Goal: Information Seeking & Learning: Check status

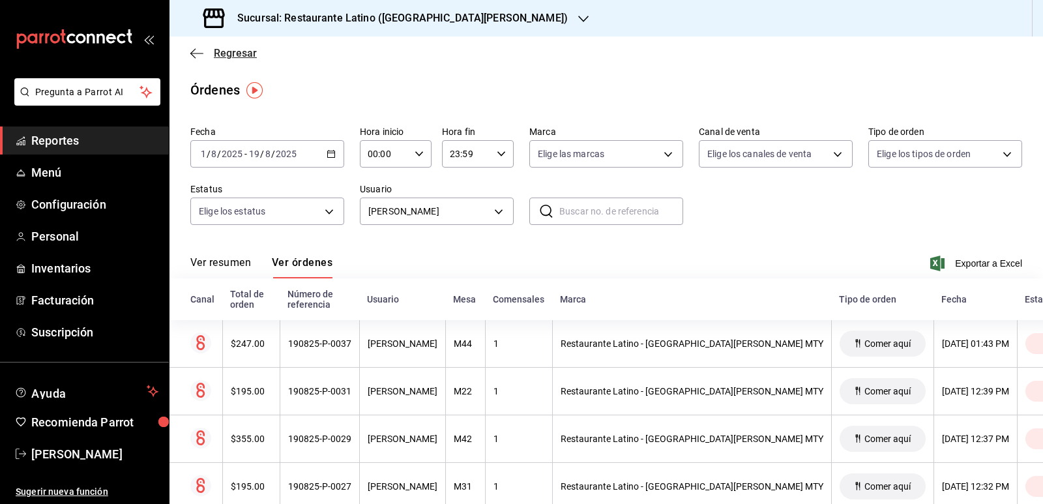
click at [198, 53] on icon "button" at bounding box center [196, 53] width 13 height 1
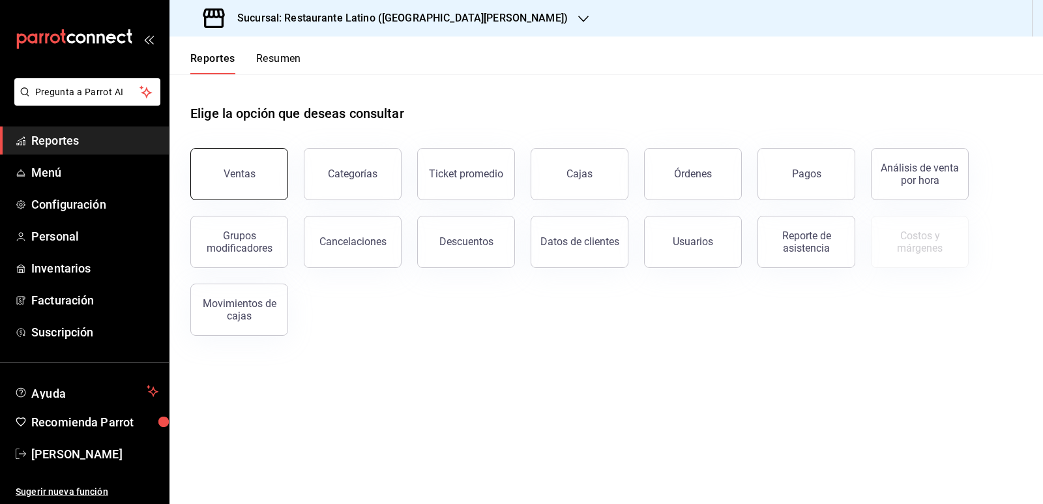
click at [240, 170] on div "Ventas" at bounding box center [240, 174] width 32 height 12
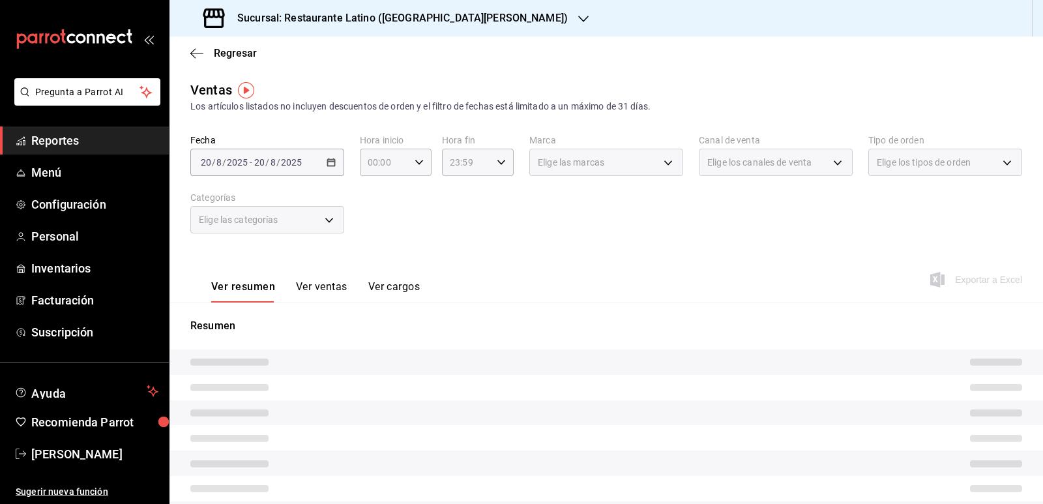
click at [327, 167] on div "[DATE] [DATE] - [DATE] [DATE]" at bounding box center [267, 162] width 154 height 27
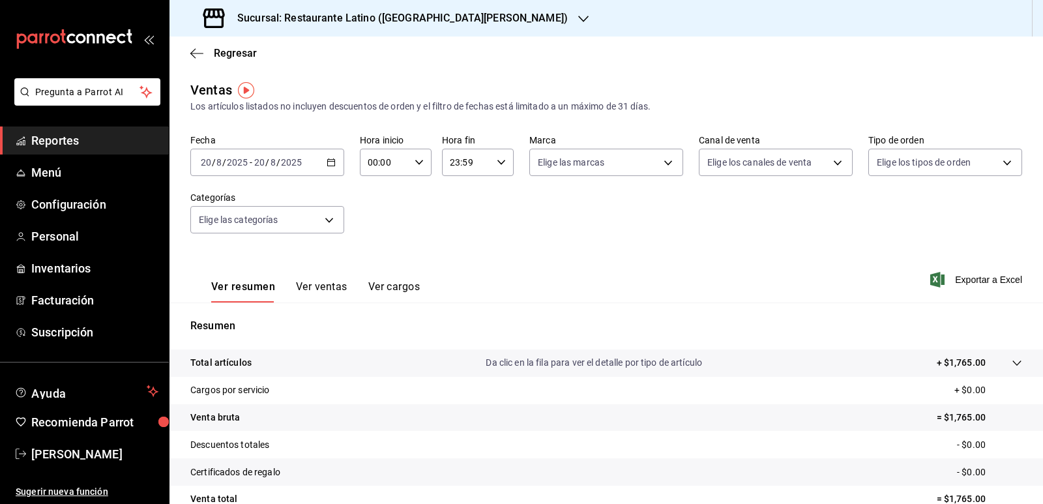
click at [330, 164] on icon "button" at bounding box center [331, 162] width 9 height 9
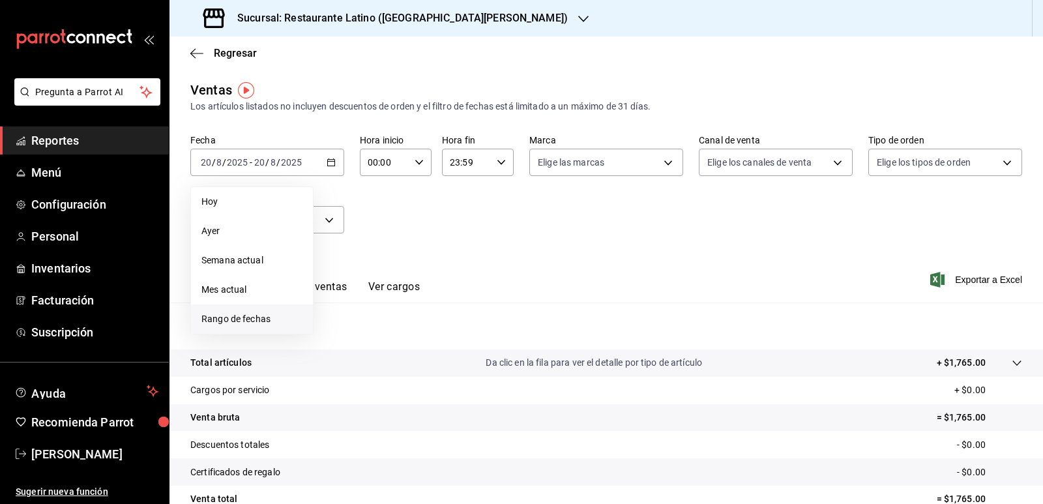
click at [263, 313] on span "Rango de fechas" at bounding box center [251, 319] width 101 height 14
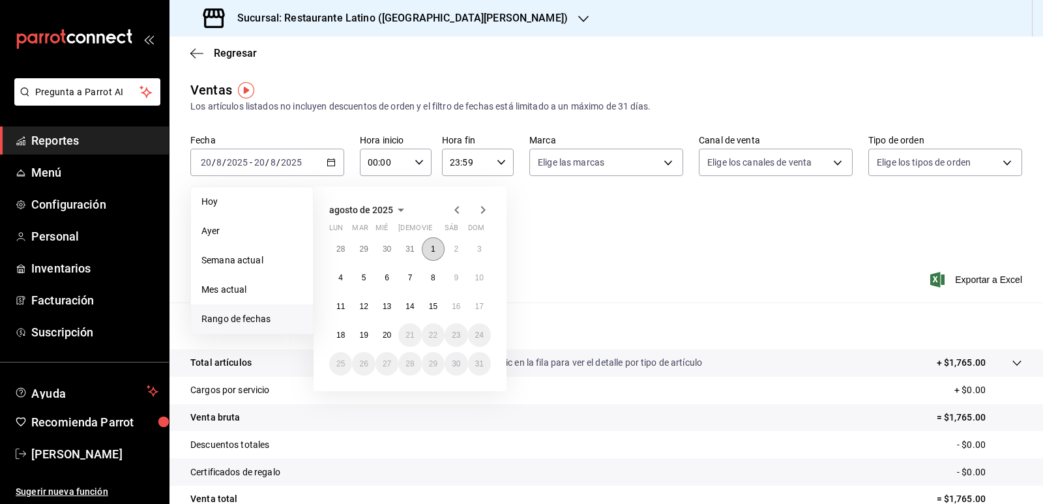
click at [431, 250] on abbr "1" at bounding box center [433, 248] width 5 height 9
click at [430, 305] on abbr "15" at bounding box center [433, 306] width 8 height 9
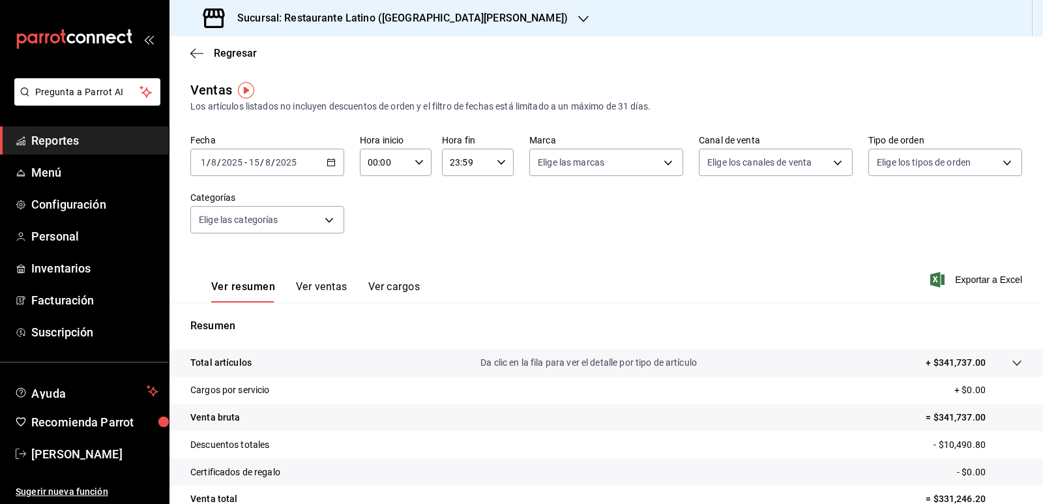
click at [332, 293] on button "Ver ventas" at bounding box center [321, 291] width 51 height 22
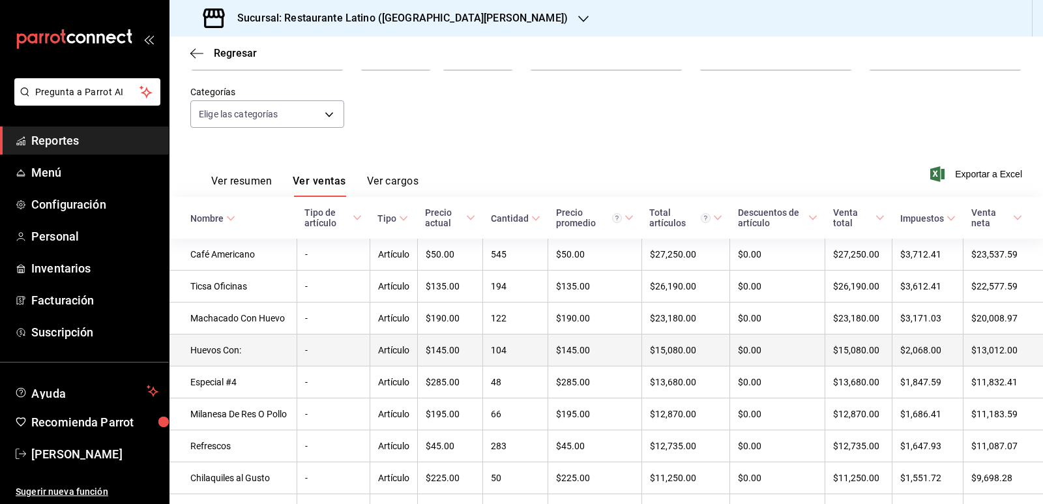
scroll to position [72, 0]
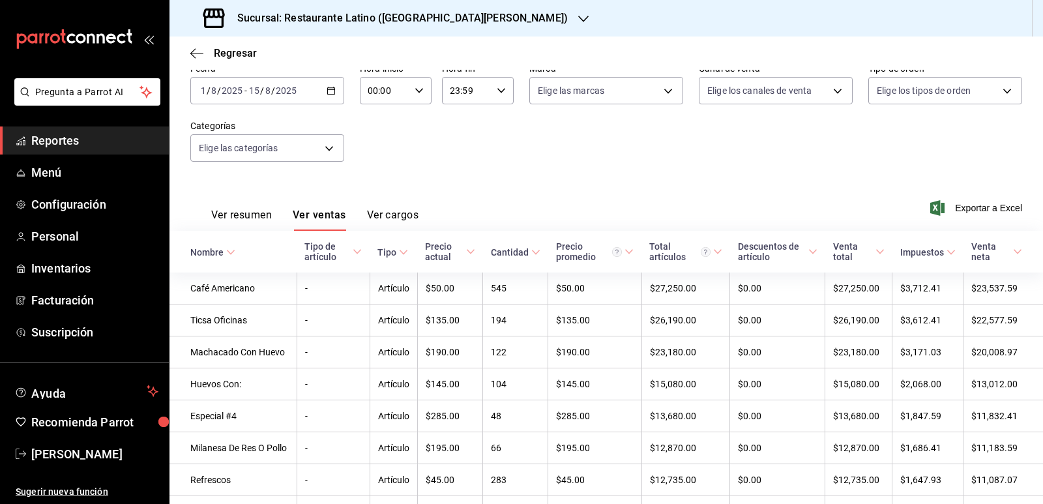
click at [331, 96] on div "[DATE] [DATE] - [DATE] [DATE]" at bounding box center [267, 90] width 154 height 27
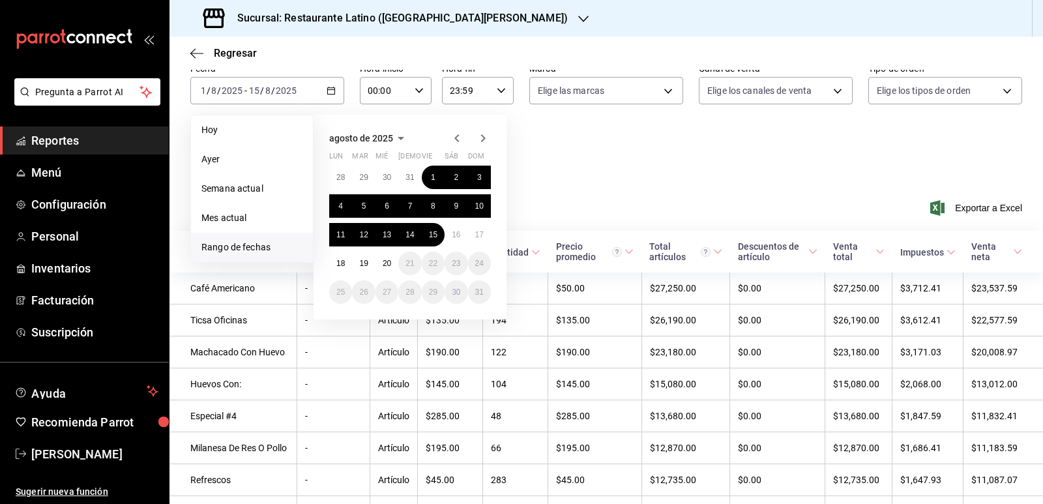
click at [656, 193] on div "Ver resumen Ver ventas Ver cargos Exportar a Excel" at bounding box center [605, 203] width 873 height 53
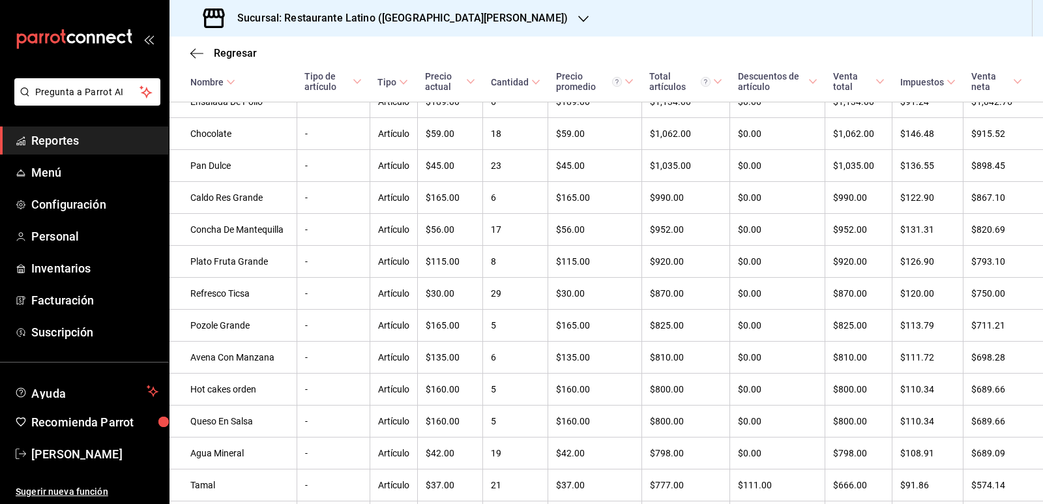
scroll to position [2339, 0]
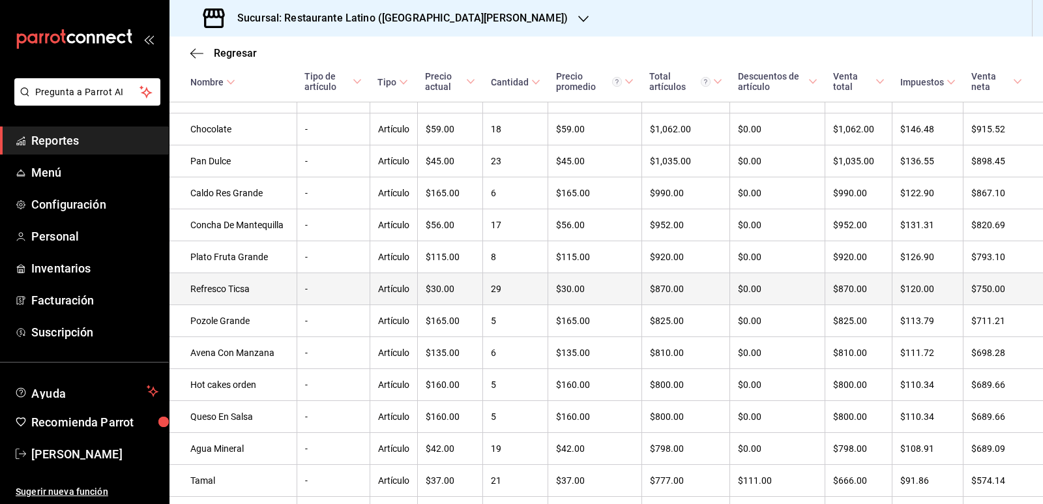
click at [524, 305] on td "29" at bounding box center [515, 289] width 65 height 32
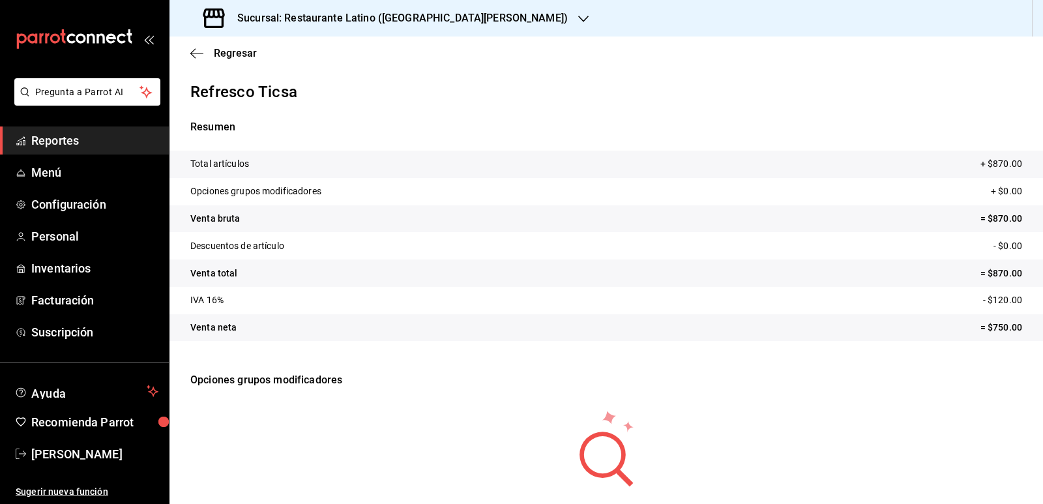
click at [198, 43] on div "Regresar" at bounding box center [605, 53] width 873 height 33
click at [198, 48] on icon "button" at bounding box center [196, 54] width 13 height 12
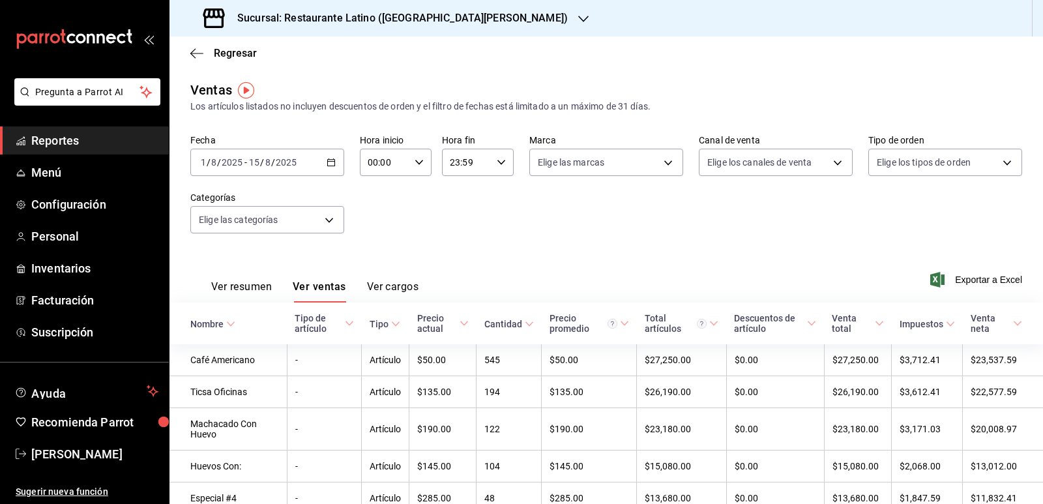
click at [332, 163] on \(Stroke\) "button" at bounding box center [331, 162] width 8 height 7
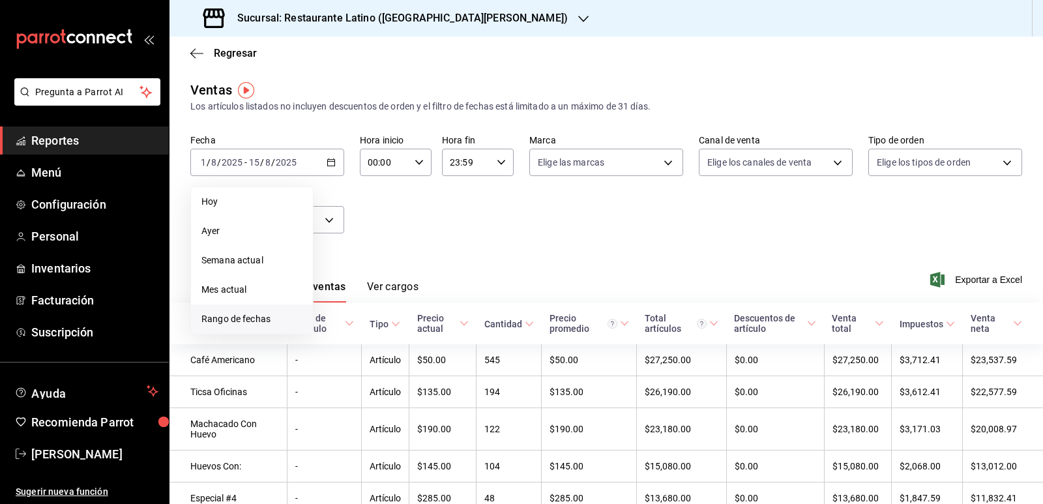
click at [274, 314] on span "Rango de fechas" at bounding box center [251, 319] width 101 height 14
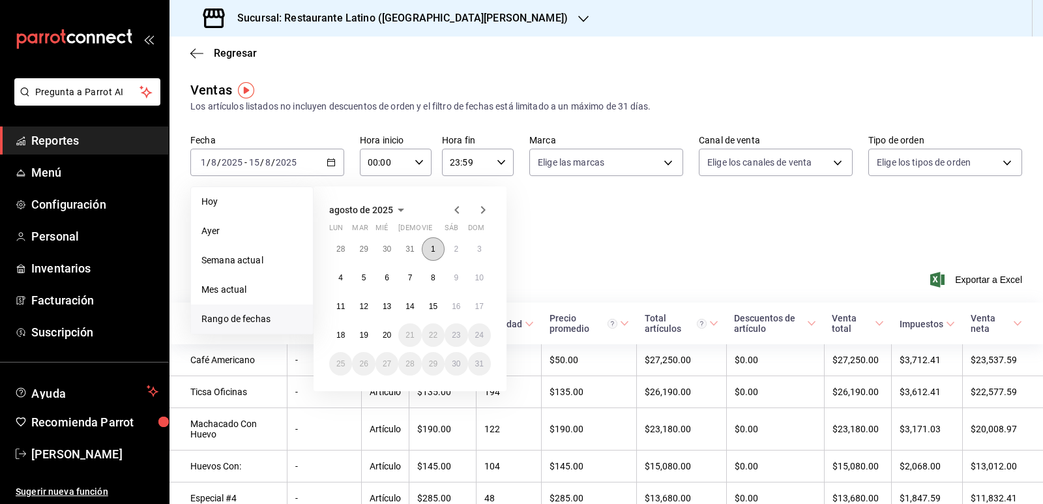
click at [438, 246] on button "1" at bounding box center [433, 248] width 23 height 23
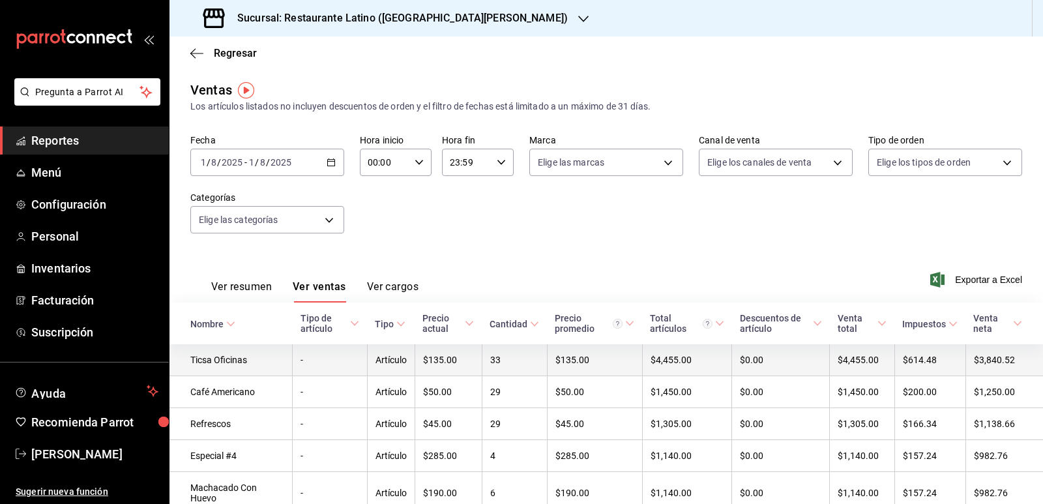
click at [815, 368] on td "$0.00" at bounding box center [781, 360] width 98 height 32
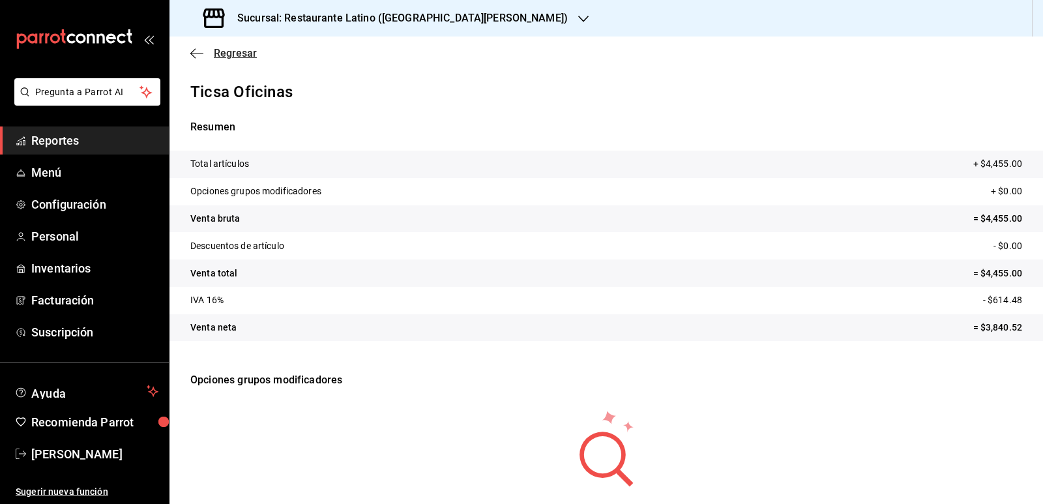
click at [202, 48] on icon "button" at bounding box center [196, 54] width 13 height 12
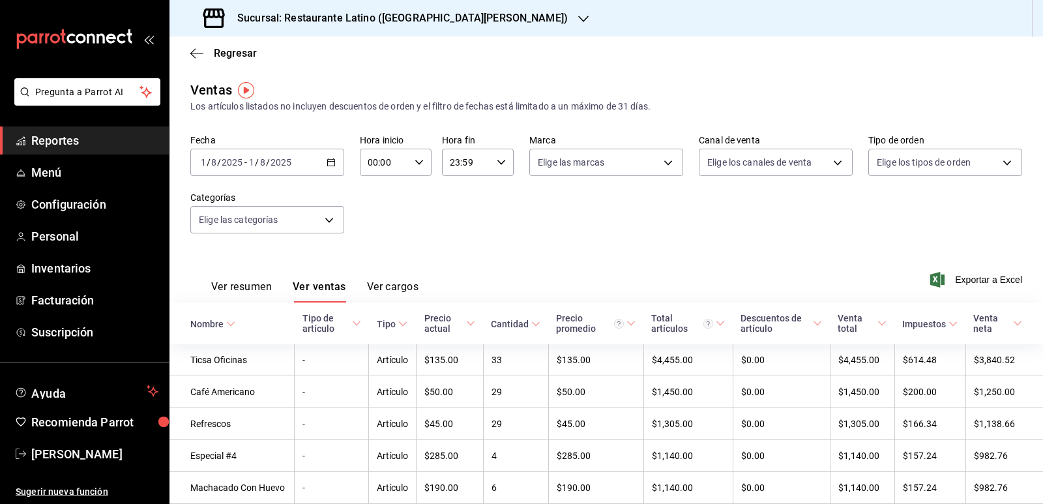
click at [329, 159] on icon "button" at bounding box center [331, 162] width 9 height 9
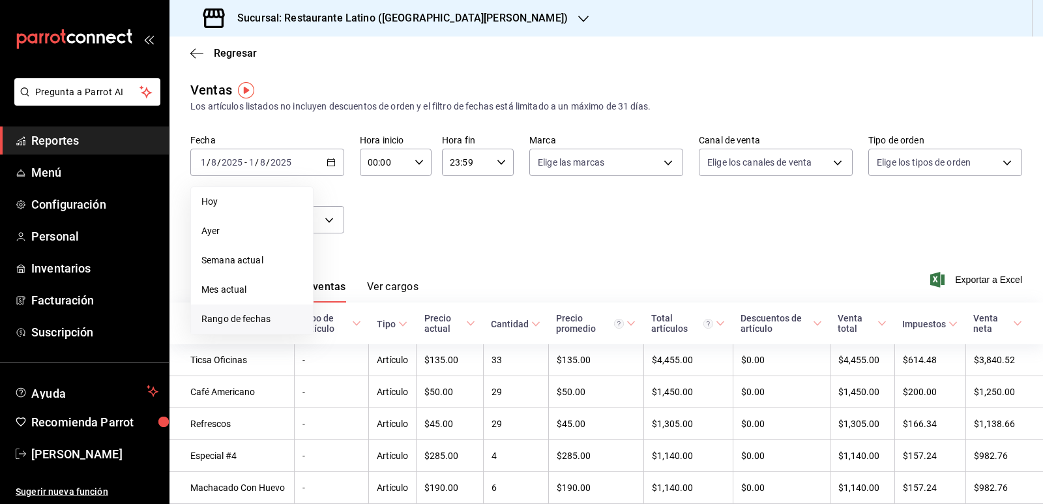
click at [235, 321] on span "Rango de fechas" at bounding box center [251, 319] width 101 height 14
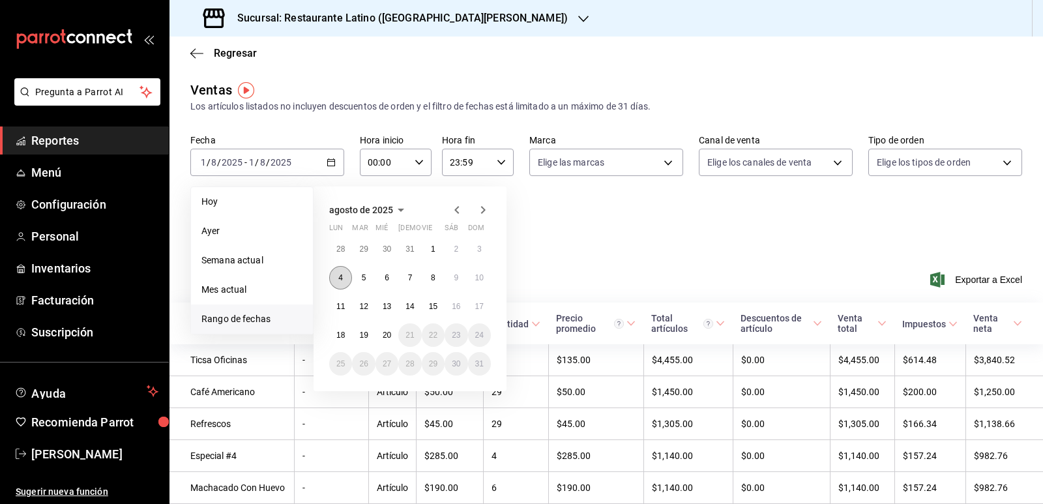
click at [336, 276] on button "4" at bounding box center [340, 277] width 23 height 23
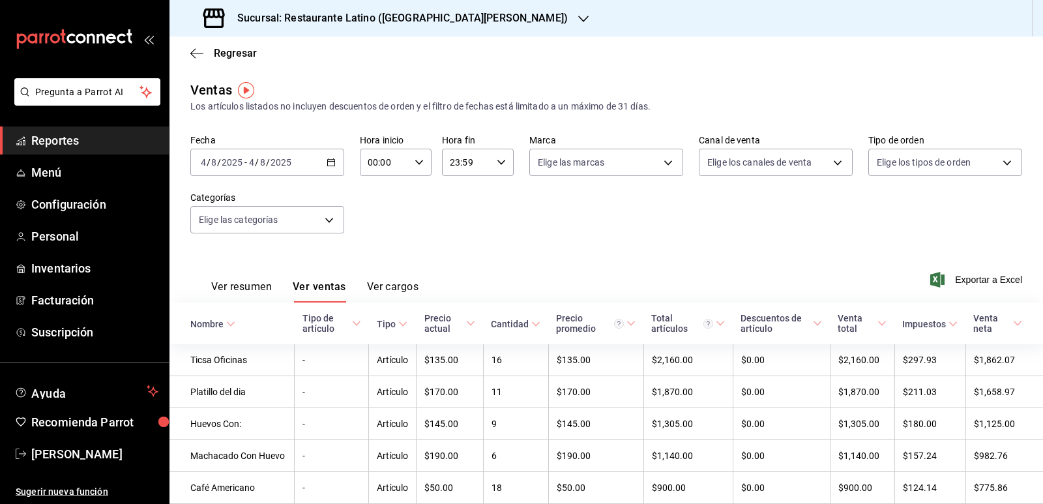
click at [335, 165] on div "[DATE] [DATE] - [DATE] [DATE]" at bounding box center [267, 162] width 154 height 27
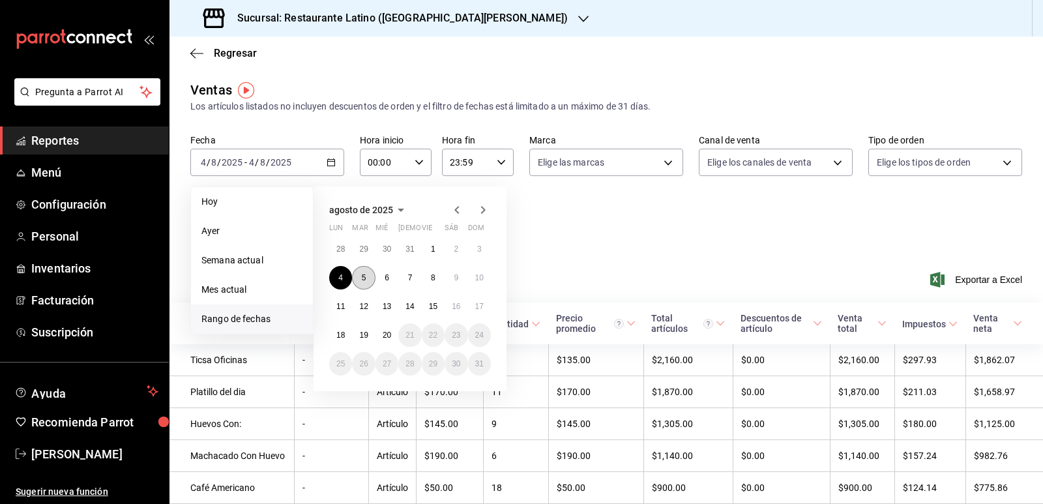
click at [372, 274] on button "5" at bounding box center [363, 277] width 23 height 23
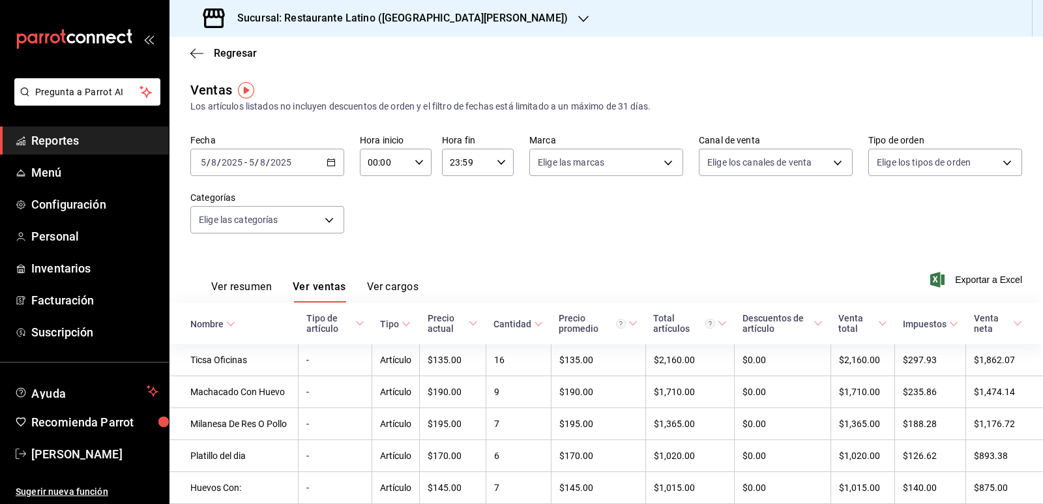
click at [333, 157] on div "[DATE] [DATE] - [DATE] [DATE]" at bounding box center [267, 162] width 154 height 27
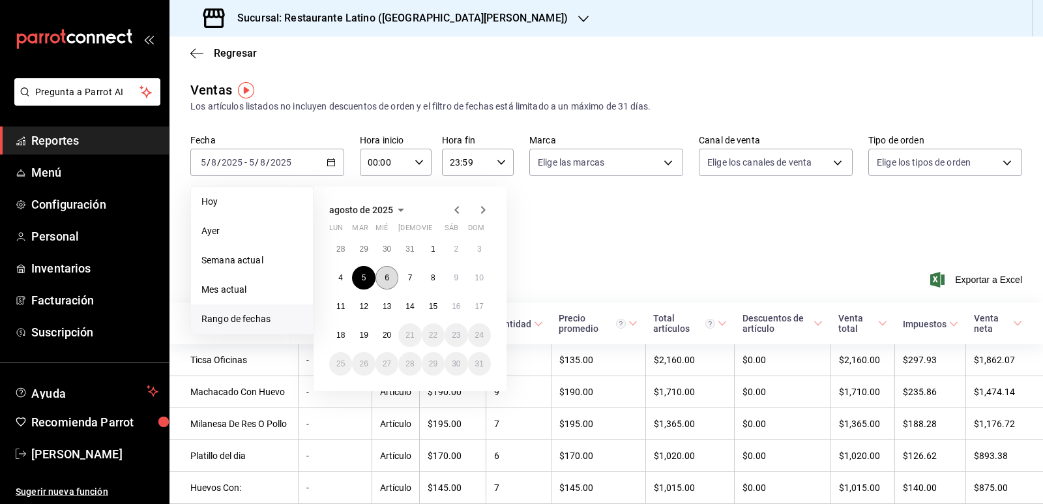
click at [394, 276] on button "6" at bounding box center [386, 277] width 23 height 23
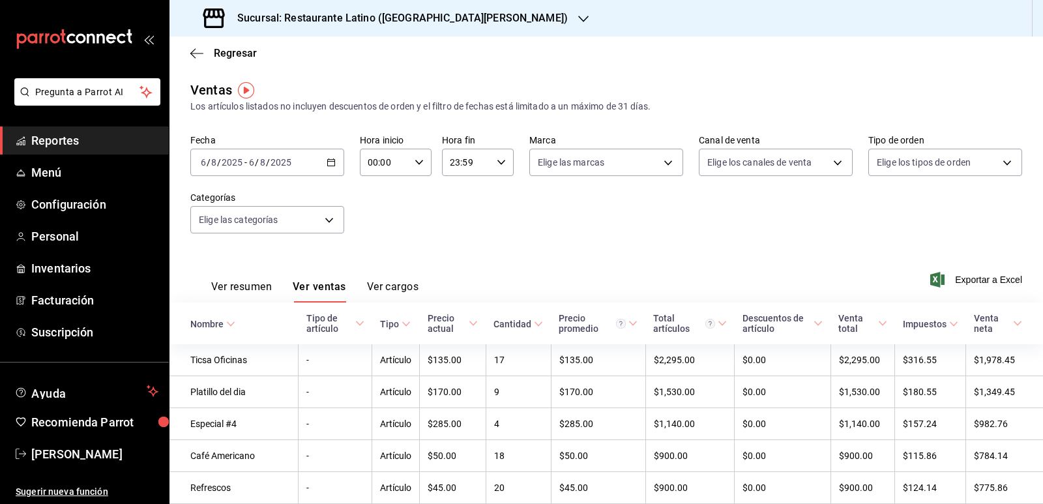
click at [330, 158] on icon "button" at bounding box center [331, 162] width 9 height 9
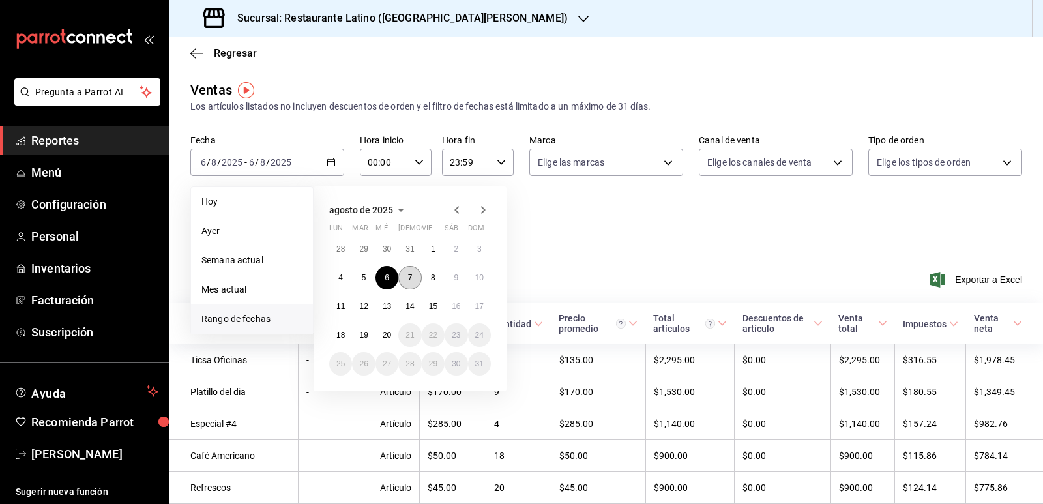
click at [412, 284] on button "7" at bounding box center [409, 277] width 23 height 23
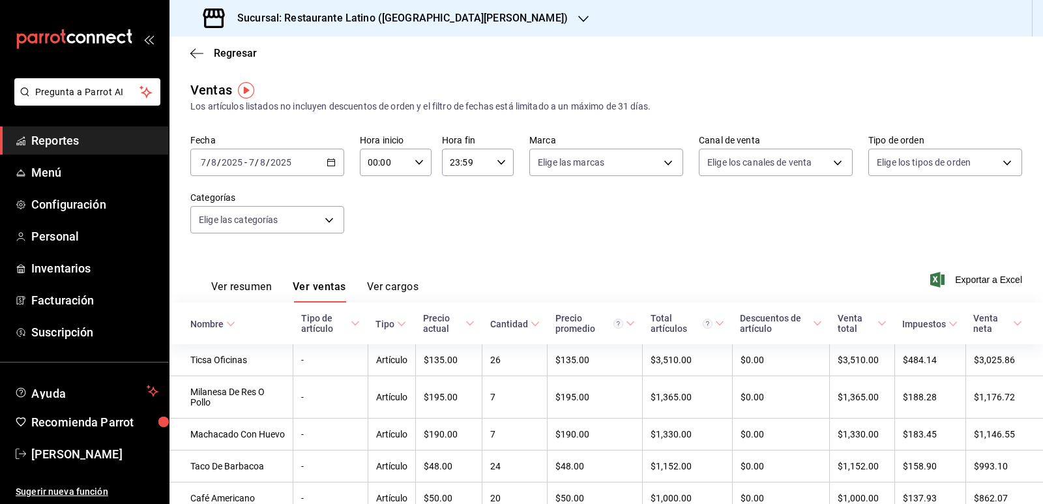
drag, startPoint x: 627, startPoint y: 241, endPoint x: 638, endPoint y: 234, distance: 12.3
click at [633, 239] on div "Fecha [DATE] [DATE] - [DATE] [DATE] Hora inicio 00:00 Hora inicio Hora fin 23:5…" at bounding box center [606, 191] width 832 height 115
